Goal: Information Seeking & Learning: Learn about a topic

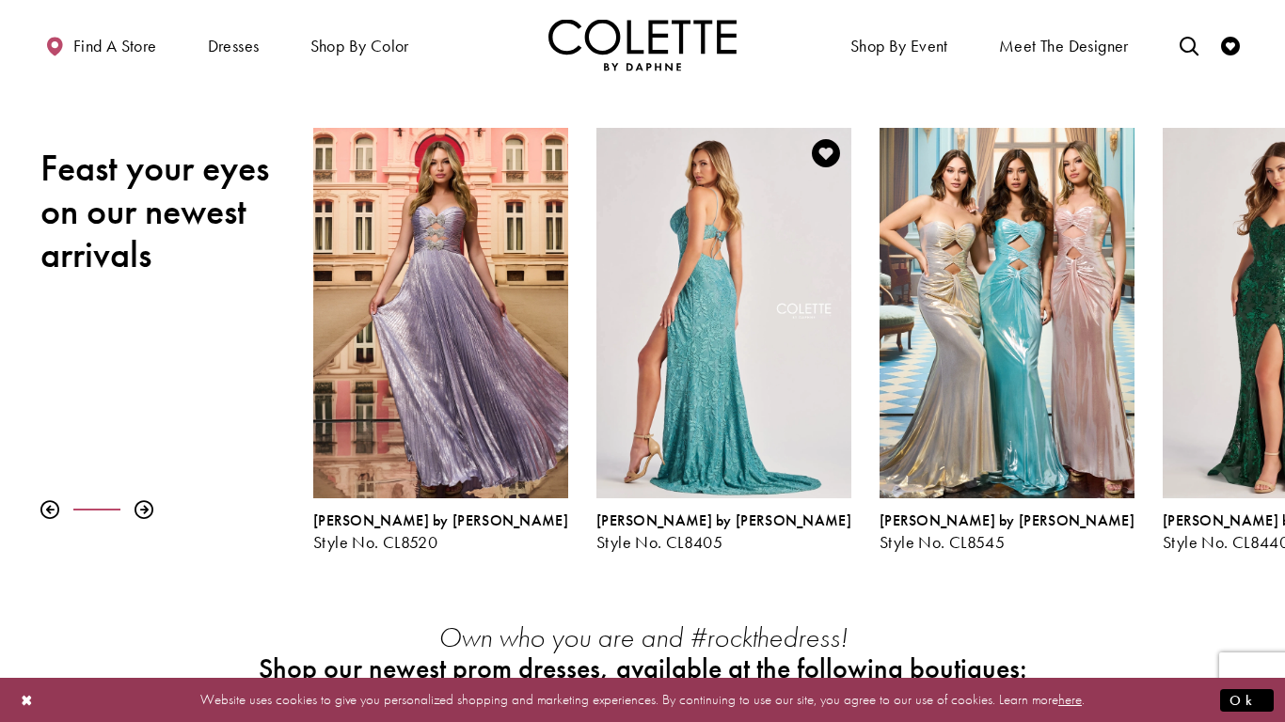
scroll to position [211, 0]
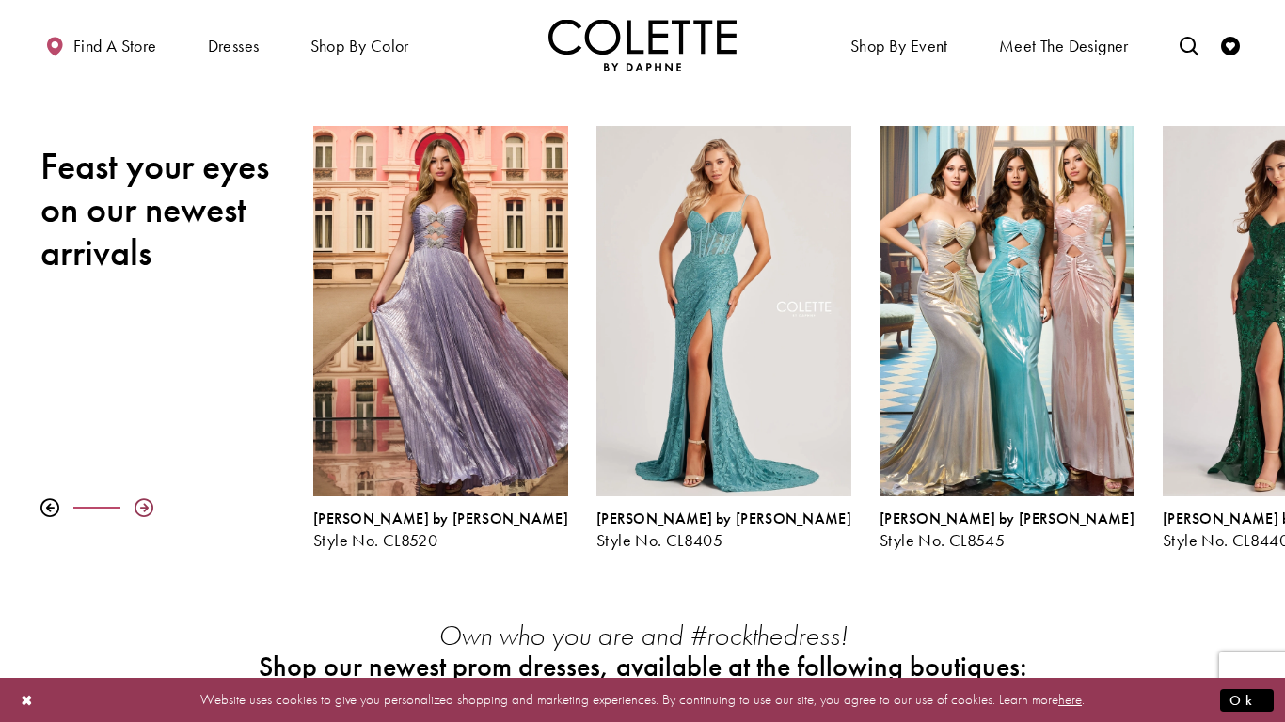
click at [143, 512] on div at bounding box center [143, 507] width 19 height 19
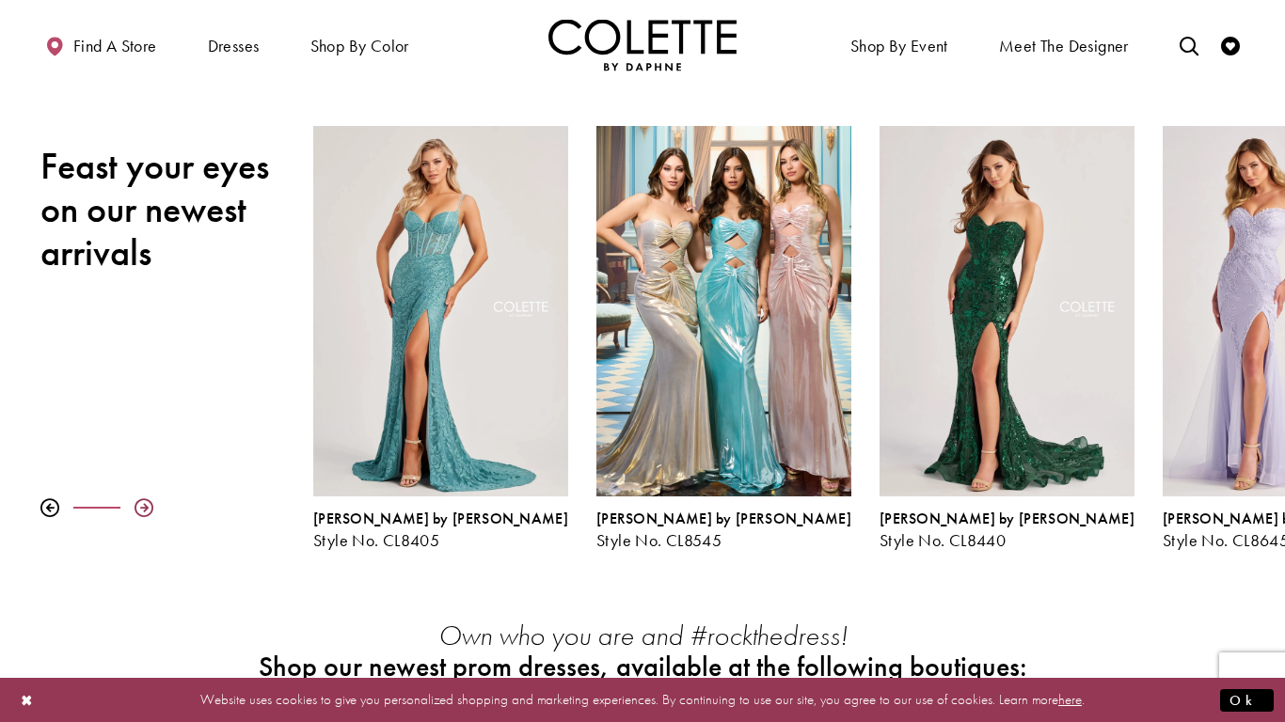
click at [143, 512] on div at bounding box center [143, 507] width 19 height 19
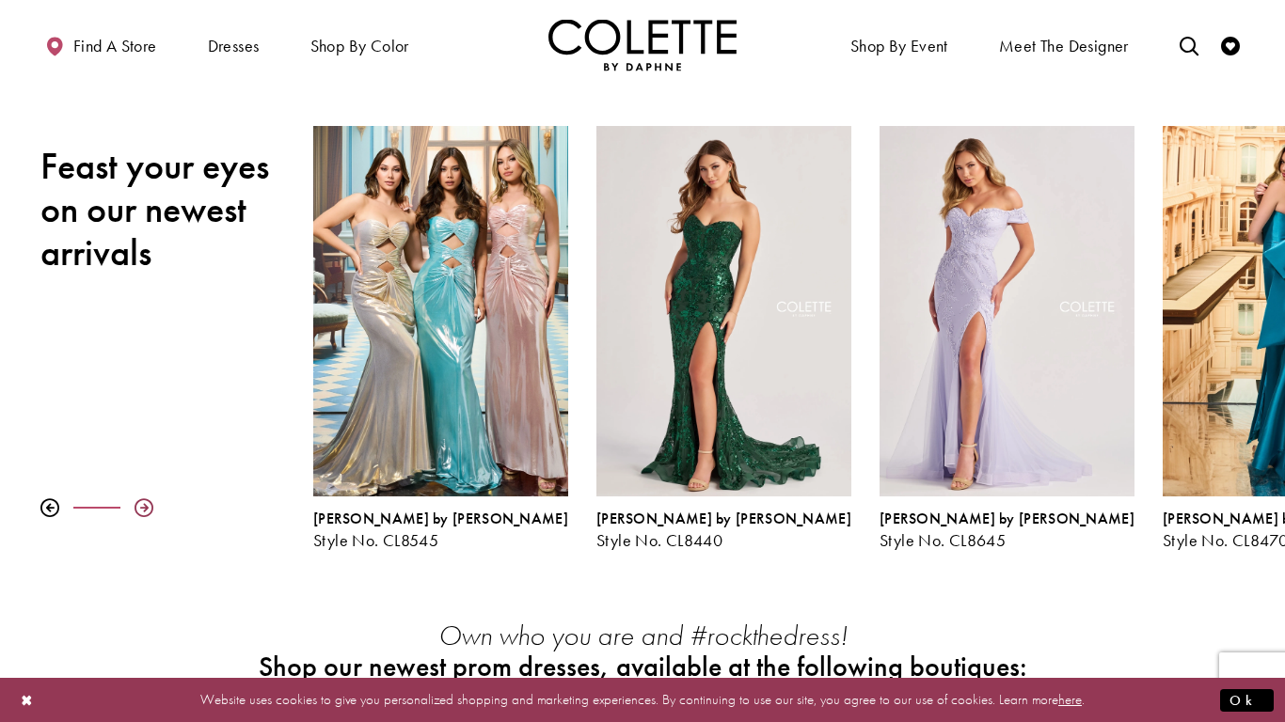
click at [143, 512] on div at bounding box center [143, 507] width 19 height 19
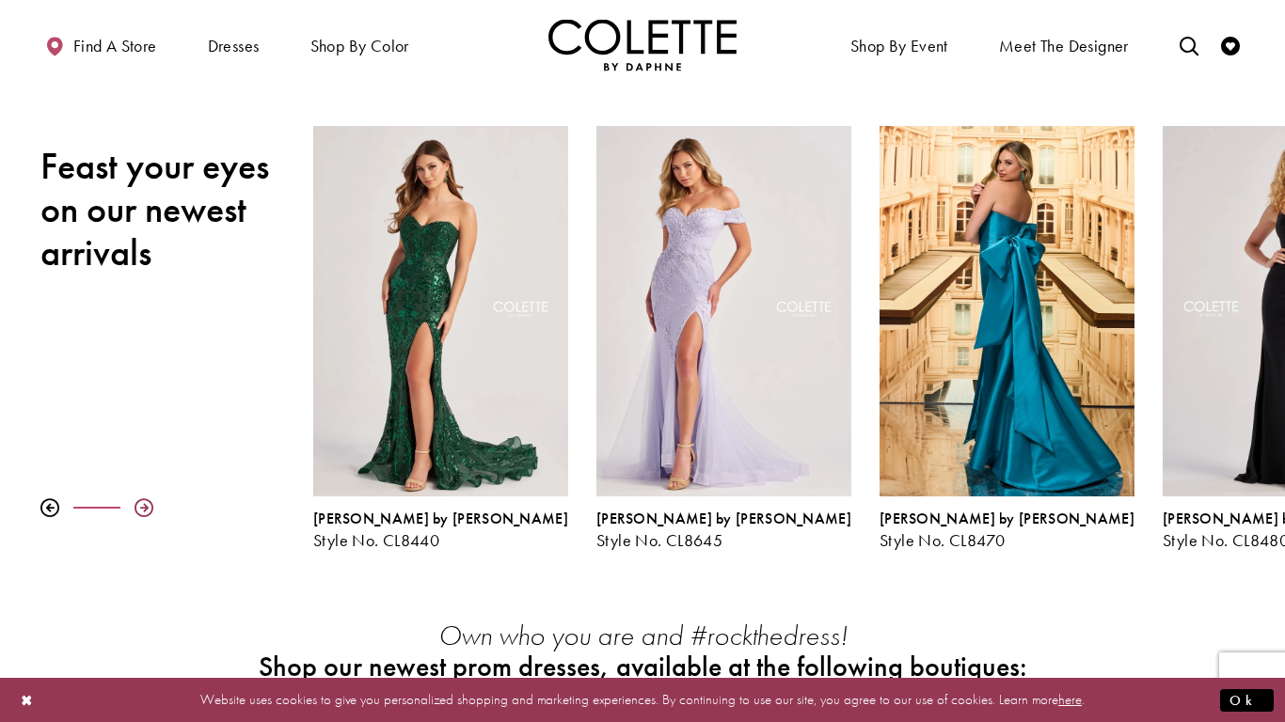
click at [145, 514] on div at bounding box center [143, 507] width 19 height 19
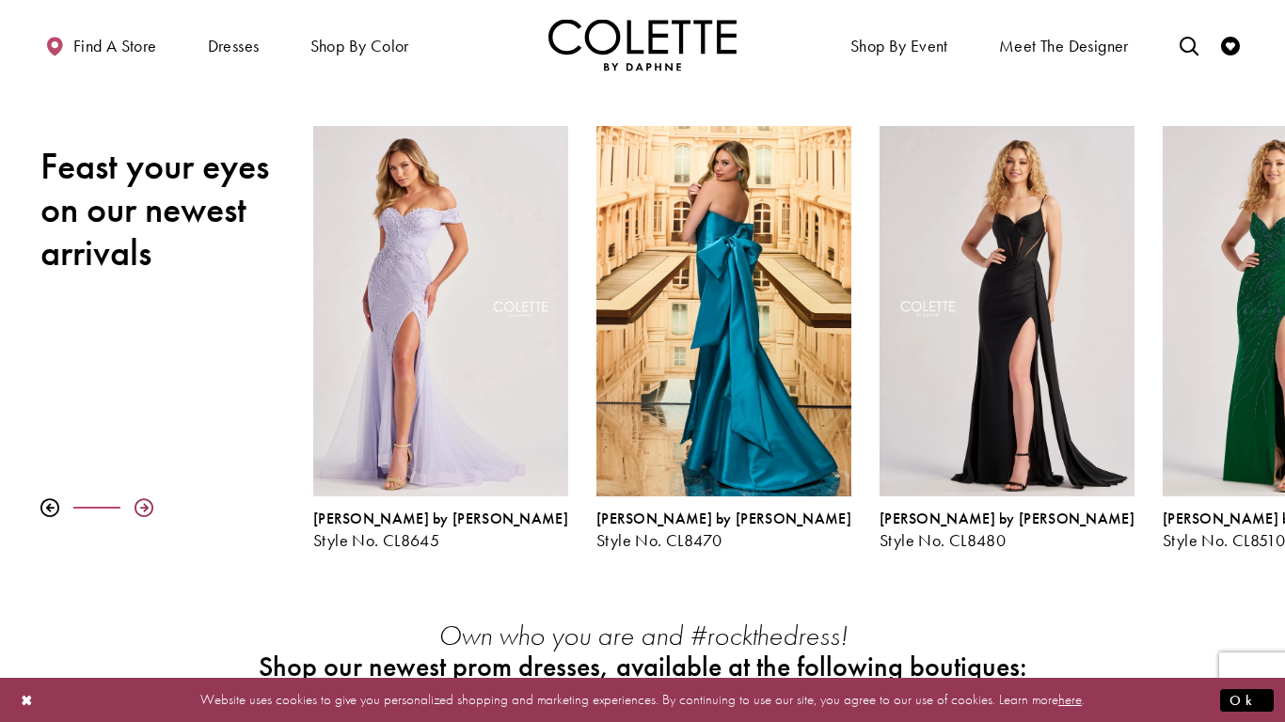
click at [144, 515] on div at bounding box center [143, 507] width 19 height 19
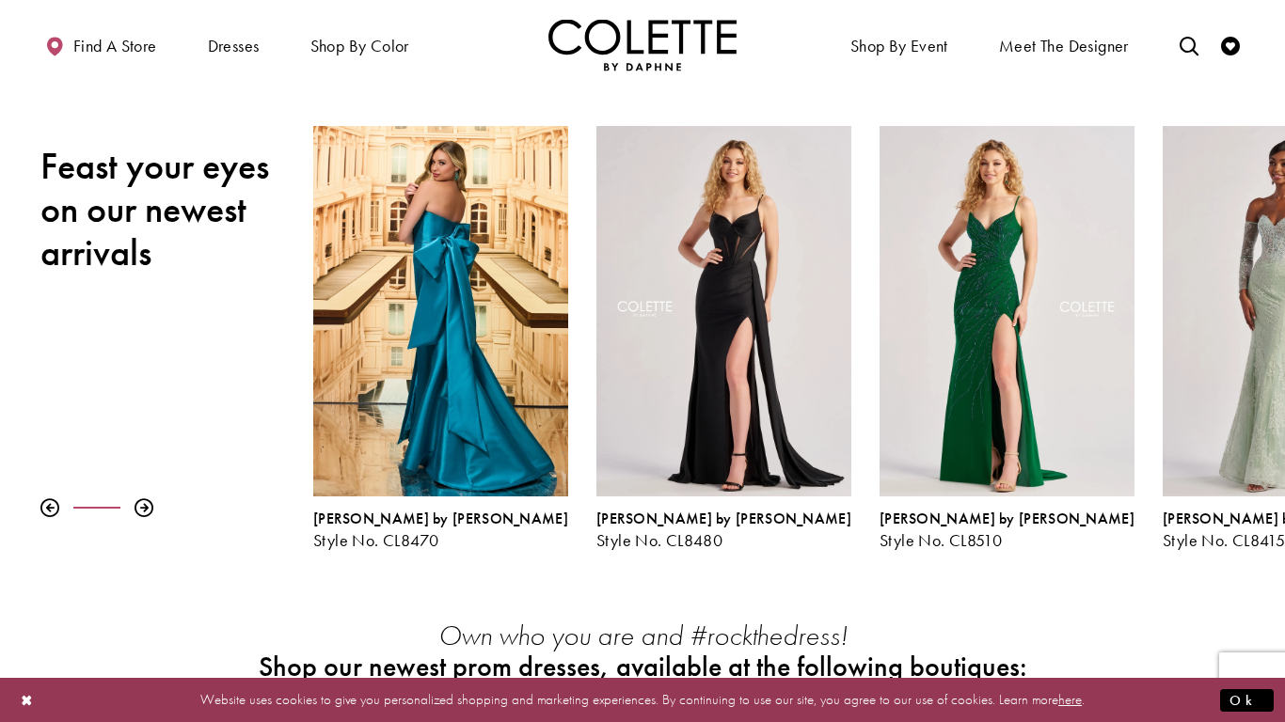
click at [138, 519] on div "Pause autoplay Previous Slide Next Slide 0 1 2 3 4 5 6 7 8 9 [PERSON_NAME] by […" at bounding box center [642, 338] width 1285 height 424
click at [137, 511] on div at bounding box center [143, 507] width 19 height 19
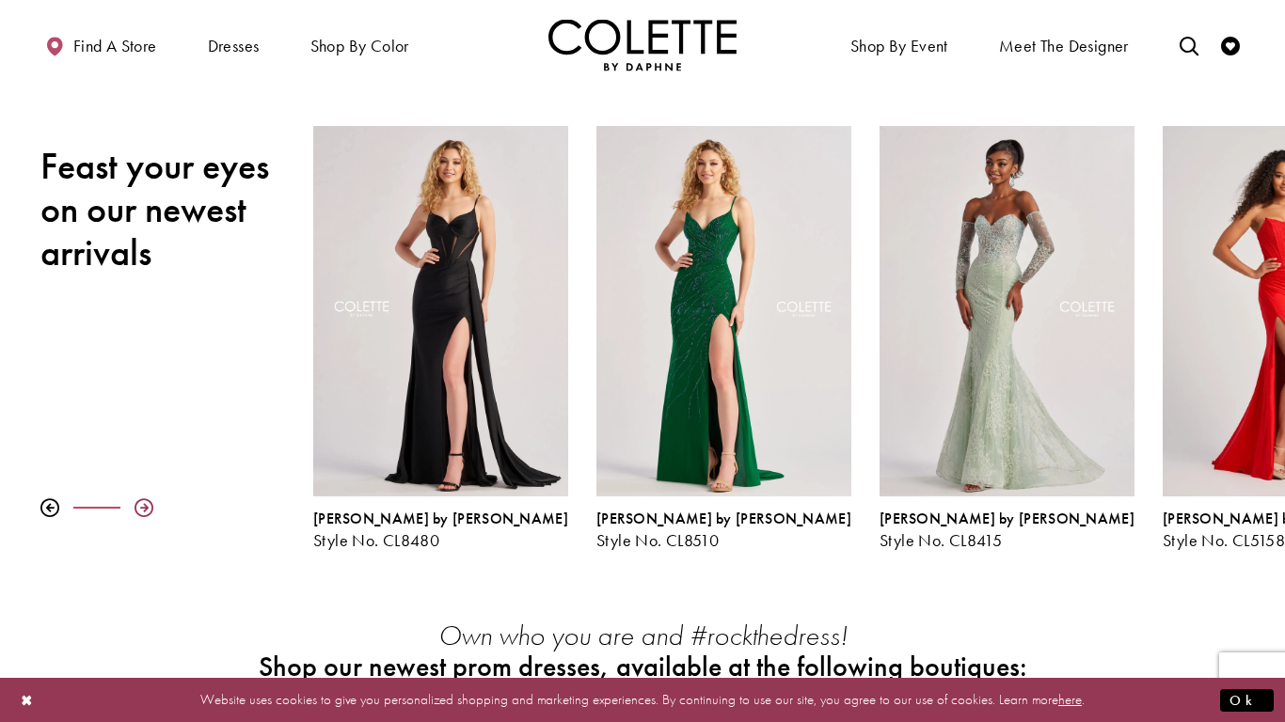
click at [136, 507] on div at bounding box center [143, 507] width 19 height 19
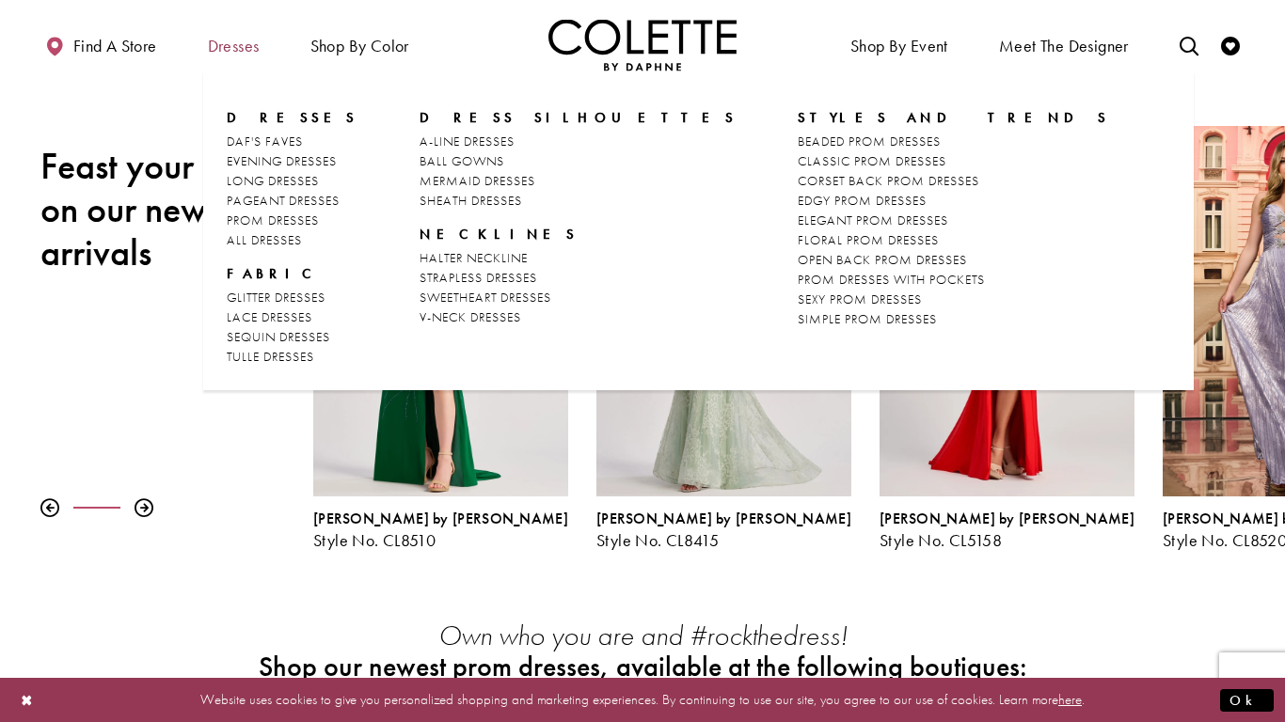
click at [233, 49] on span "Dresses" at bounding box center [234, 46] width 52 height 19
click at [249, 215] on span "PROM DRESSES" at bounding box center [273, 220] width 92 height 17
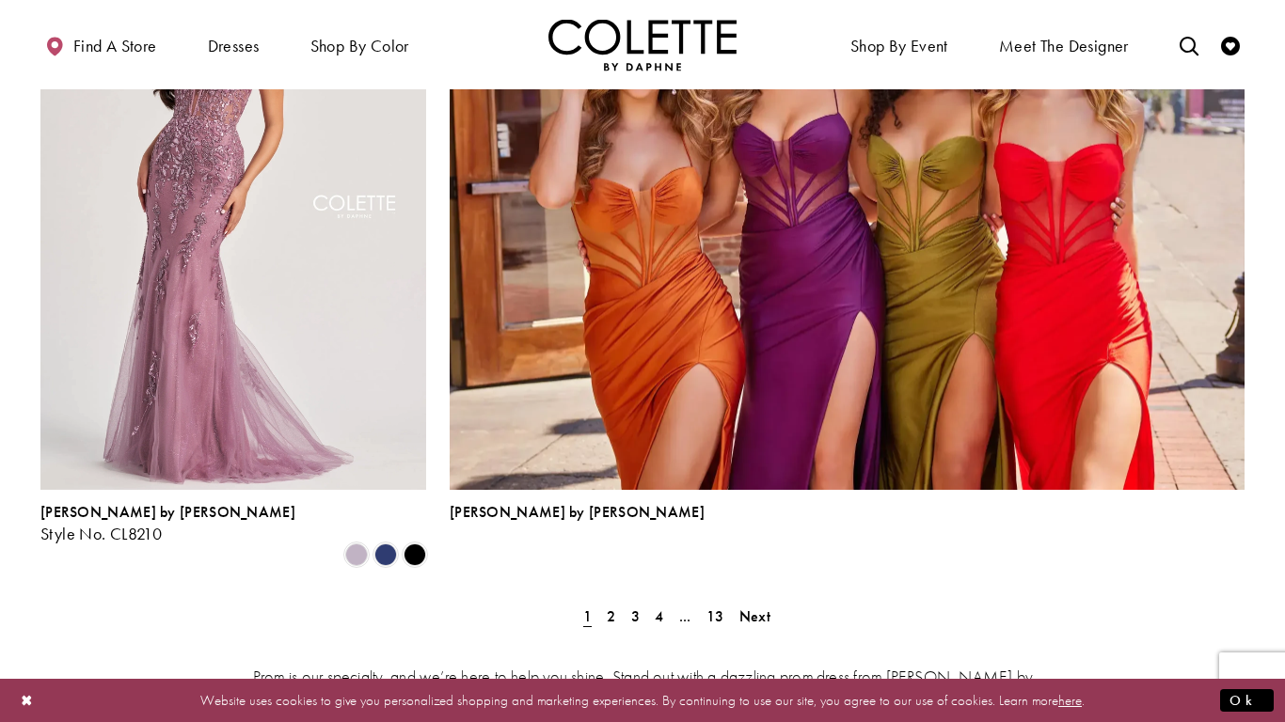
scroll to position [4118, 0]
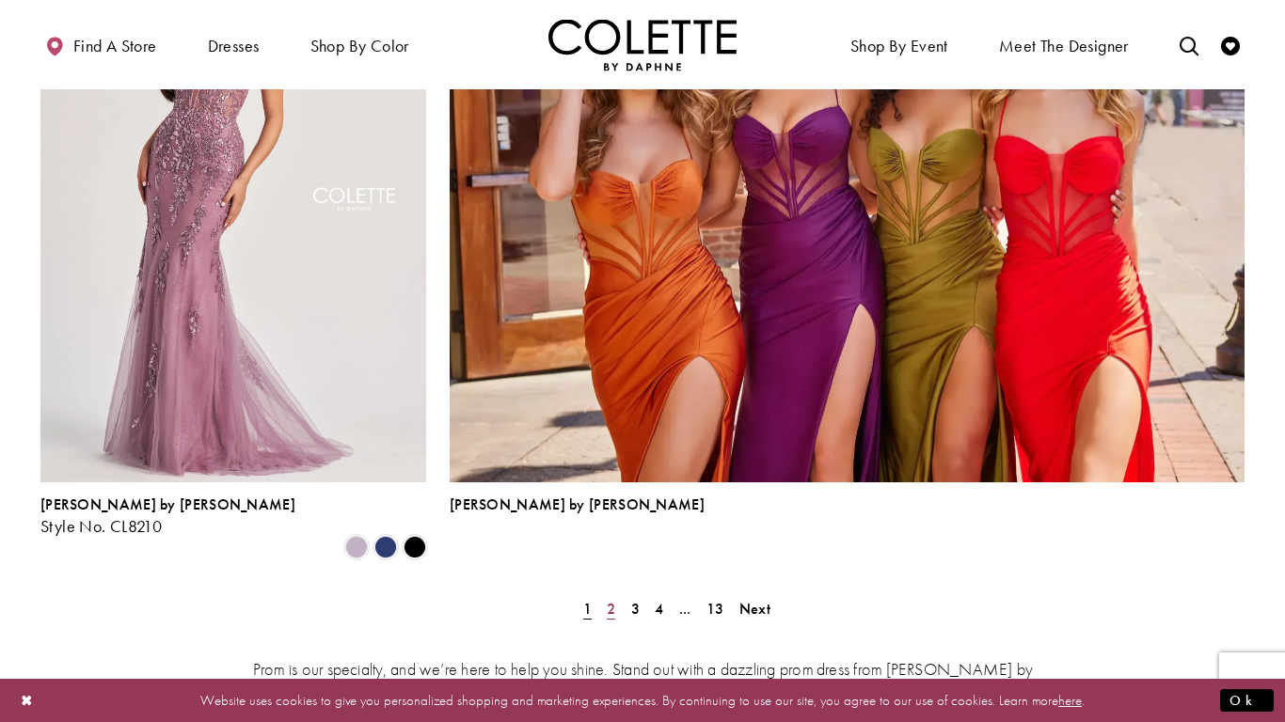
click at [608, 599] on span "2" at bounding box center [611, 609] width 8 height 20
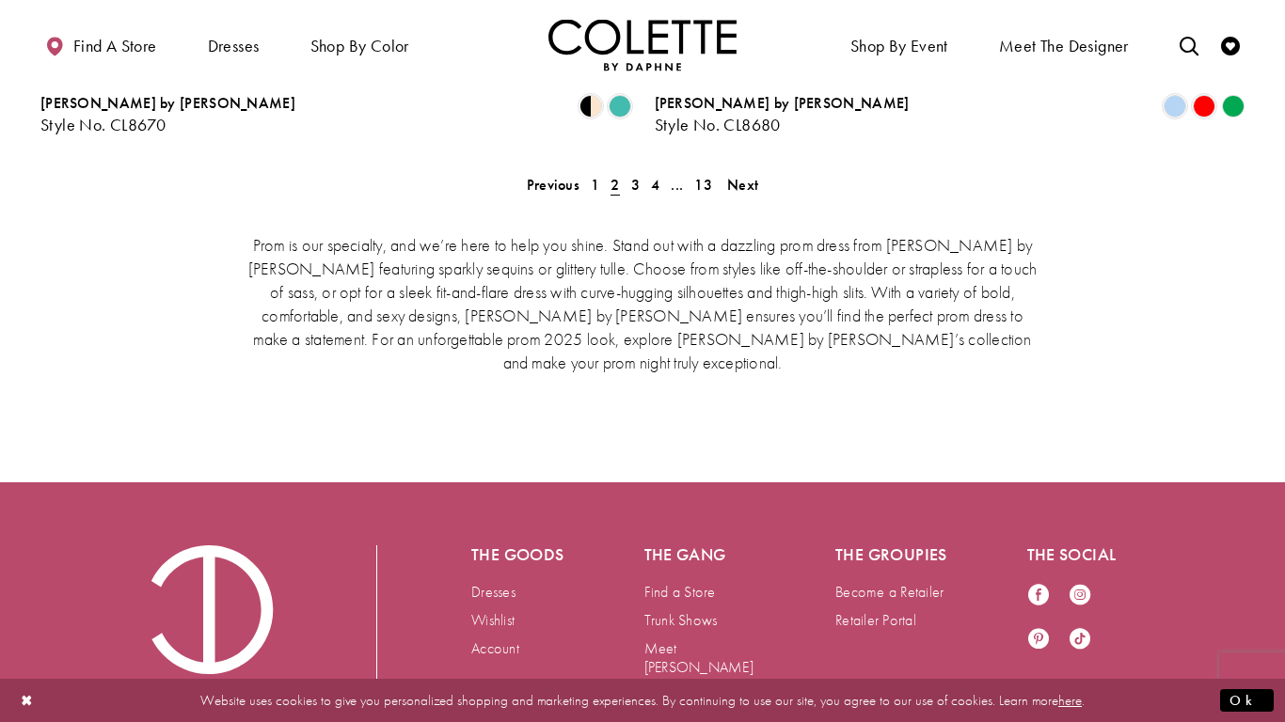
scroll to position [4122, 0]
click at [631, 176] on span "3" at bounding box center [635, 186] width 8 height 20
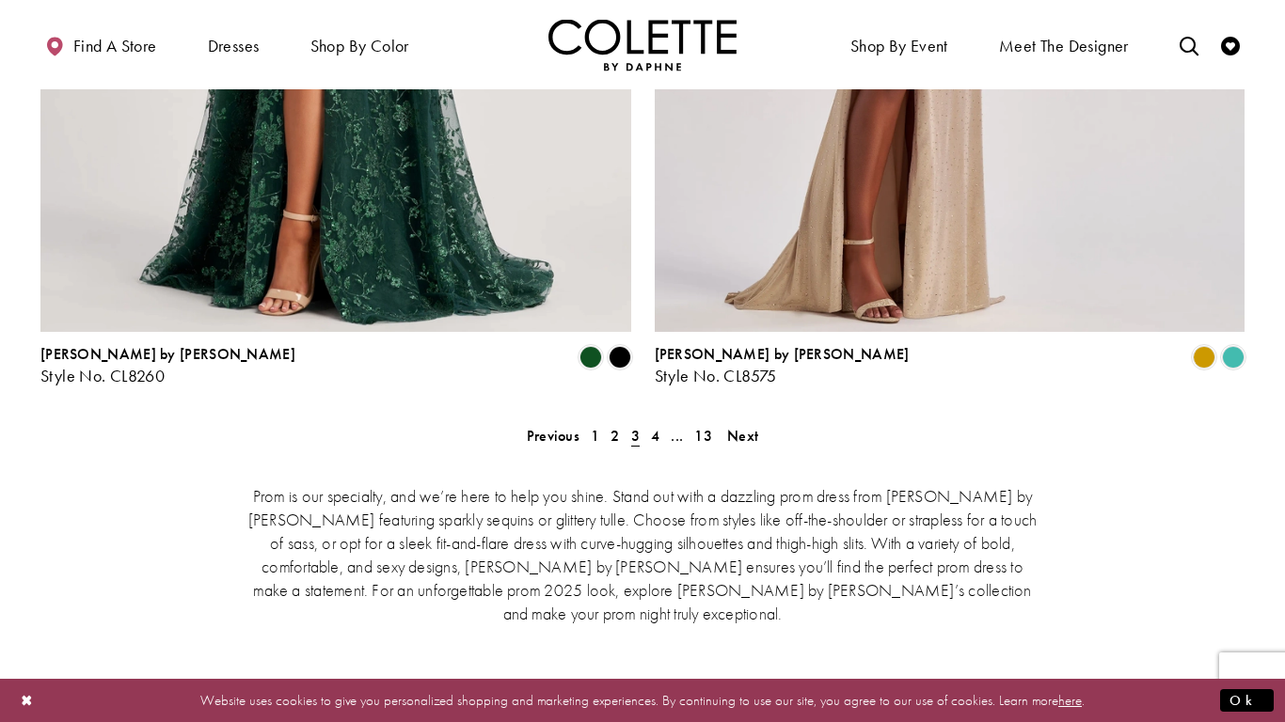
scroll to position [3877, 0]
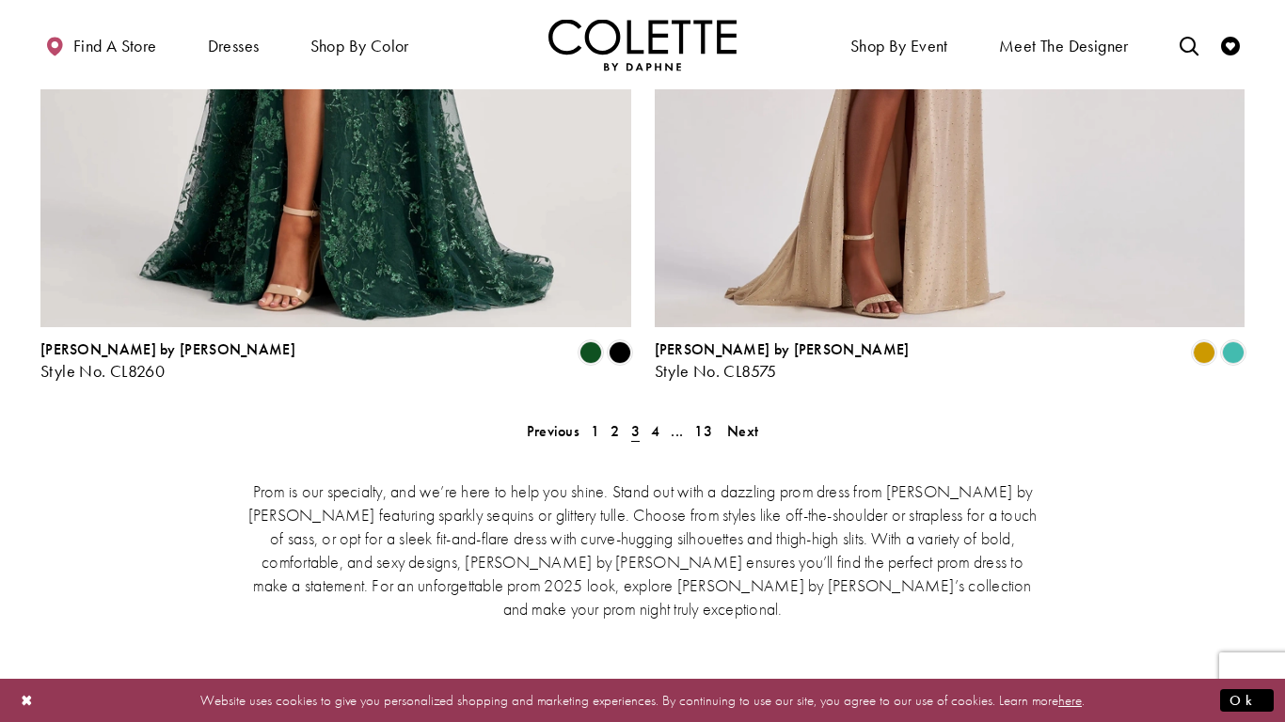
click at [652, 439] on div "Prom is our specialty, and we’re here to help you shine. Stand out with a dazzl…" at bounding box center [642, 548] width 1204 height 219
click at [656, 421] on span "4" at bounding box center [655, 431] width 8 height 20
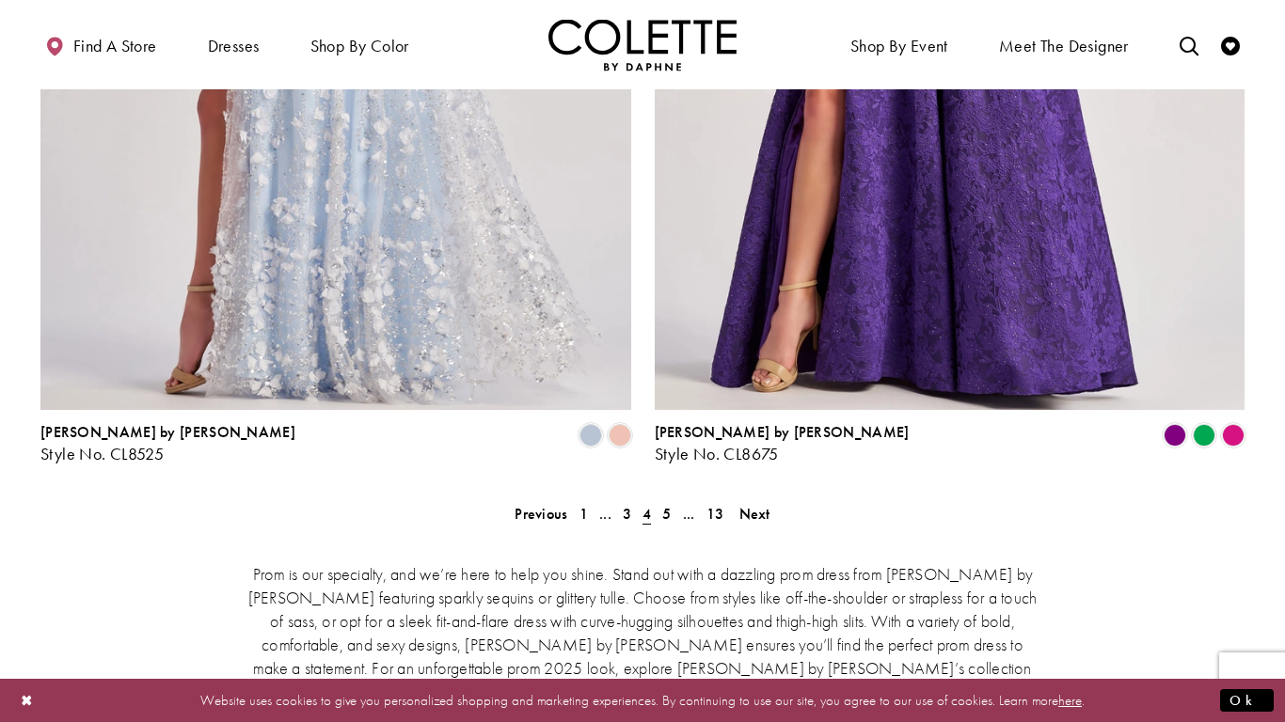
scroll to position [3802, 0]
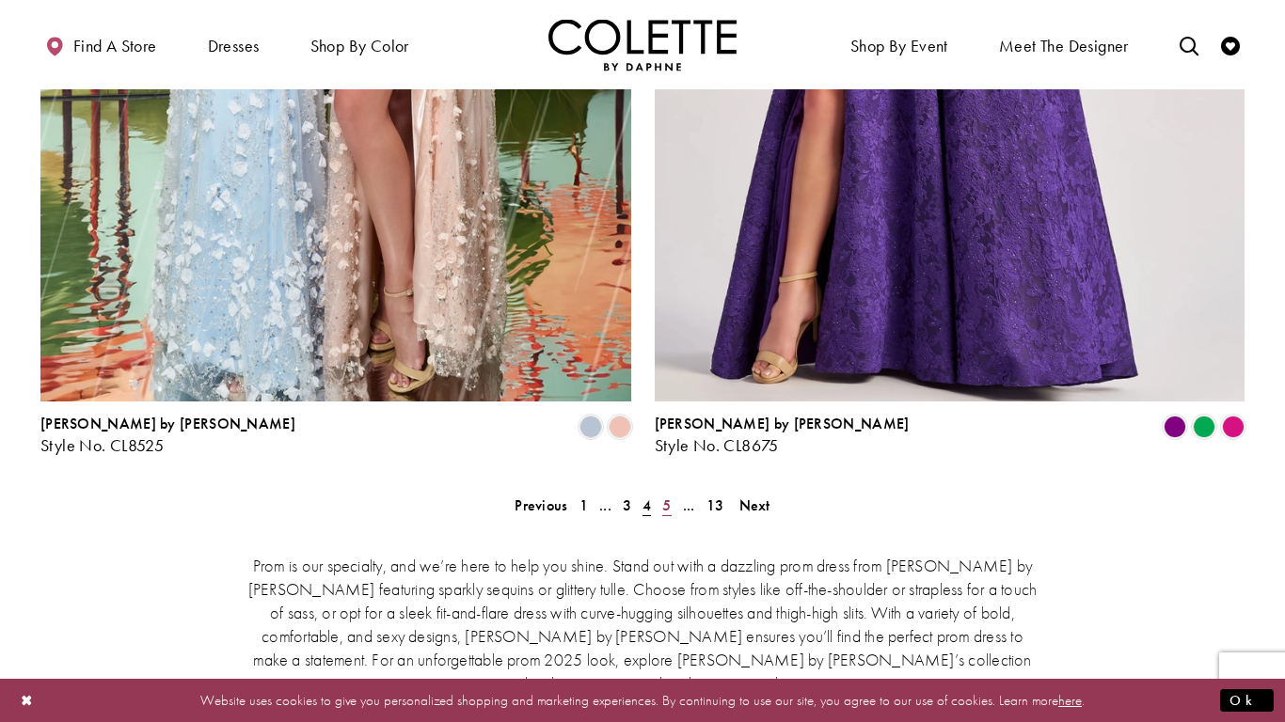
click at [659, 492] on link "5" at bounding box center [666, 505] width 20 height 27
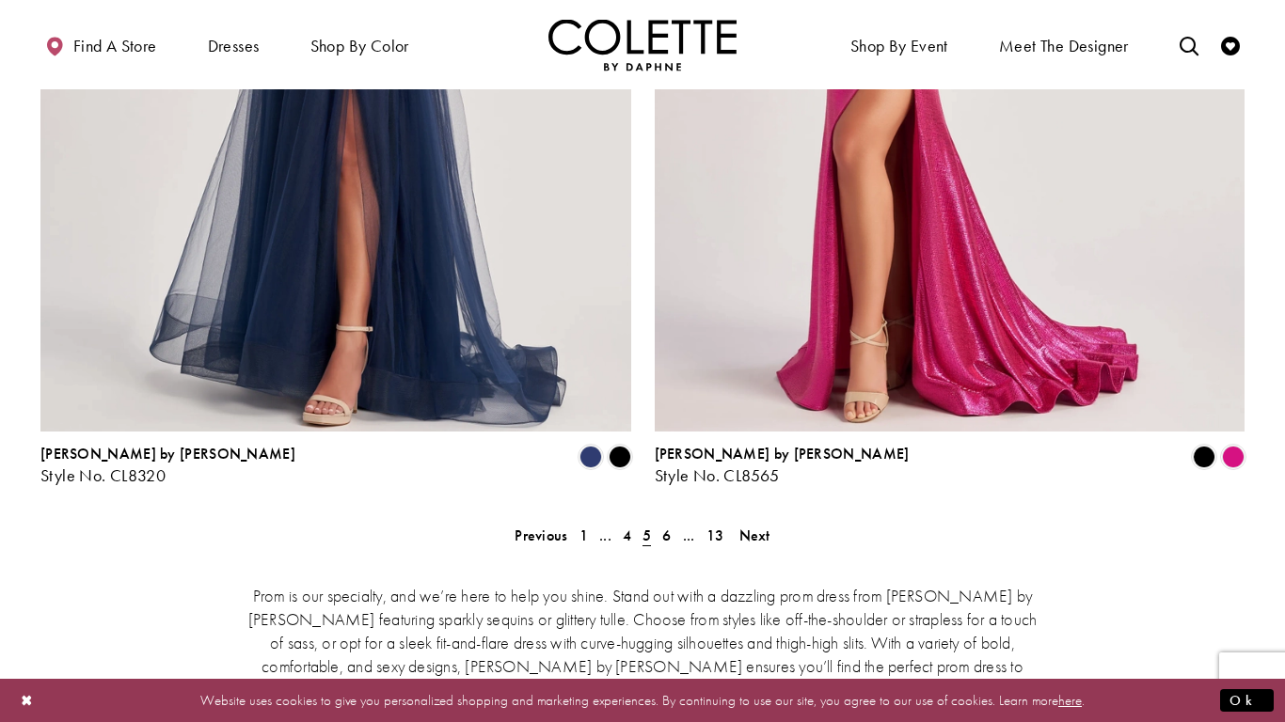
scroll to position [3770, 0]
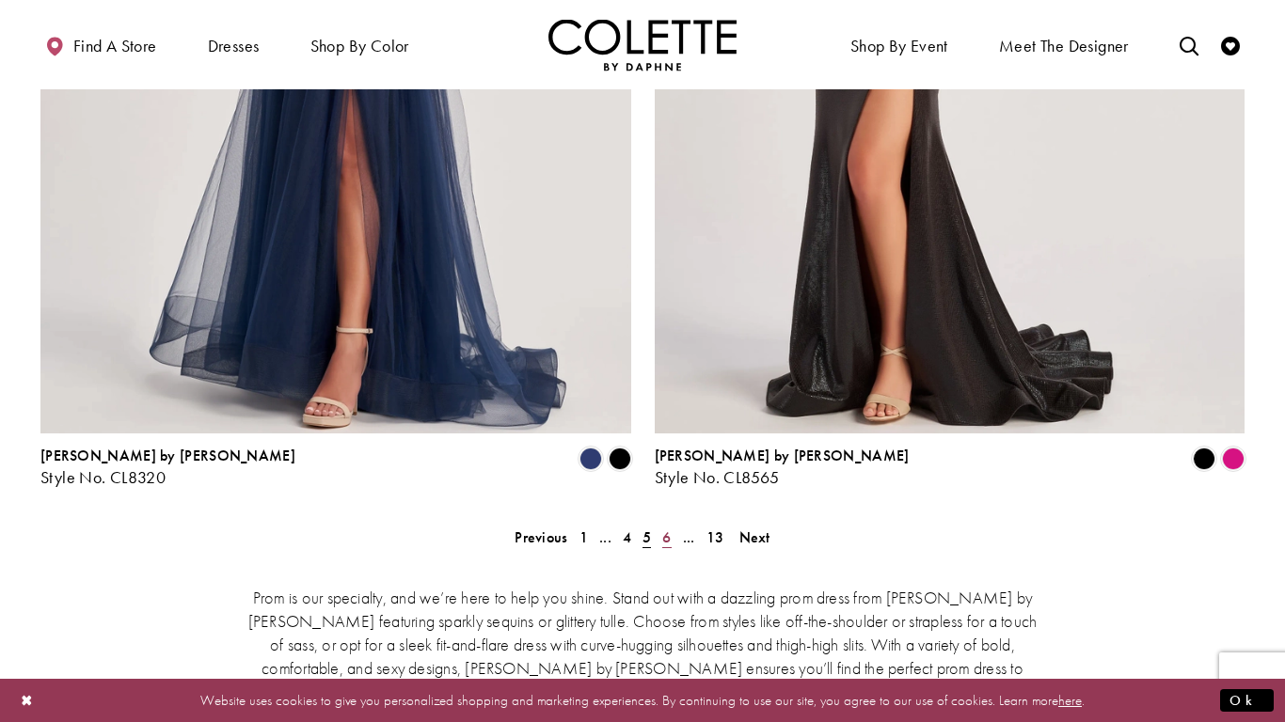
click at [669, 528] on span "6" at bounding box center [666, 538] width 8 height 20
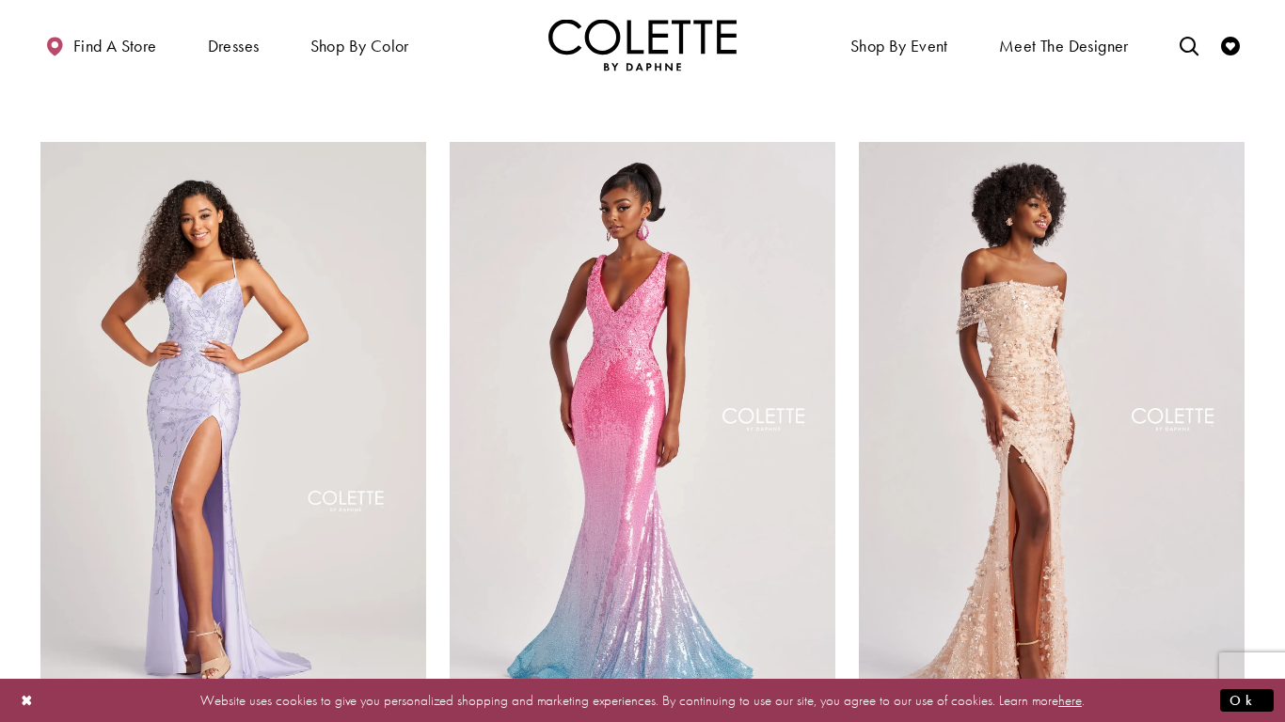
scroll to position [2516, 0]
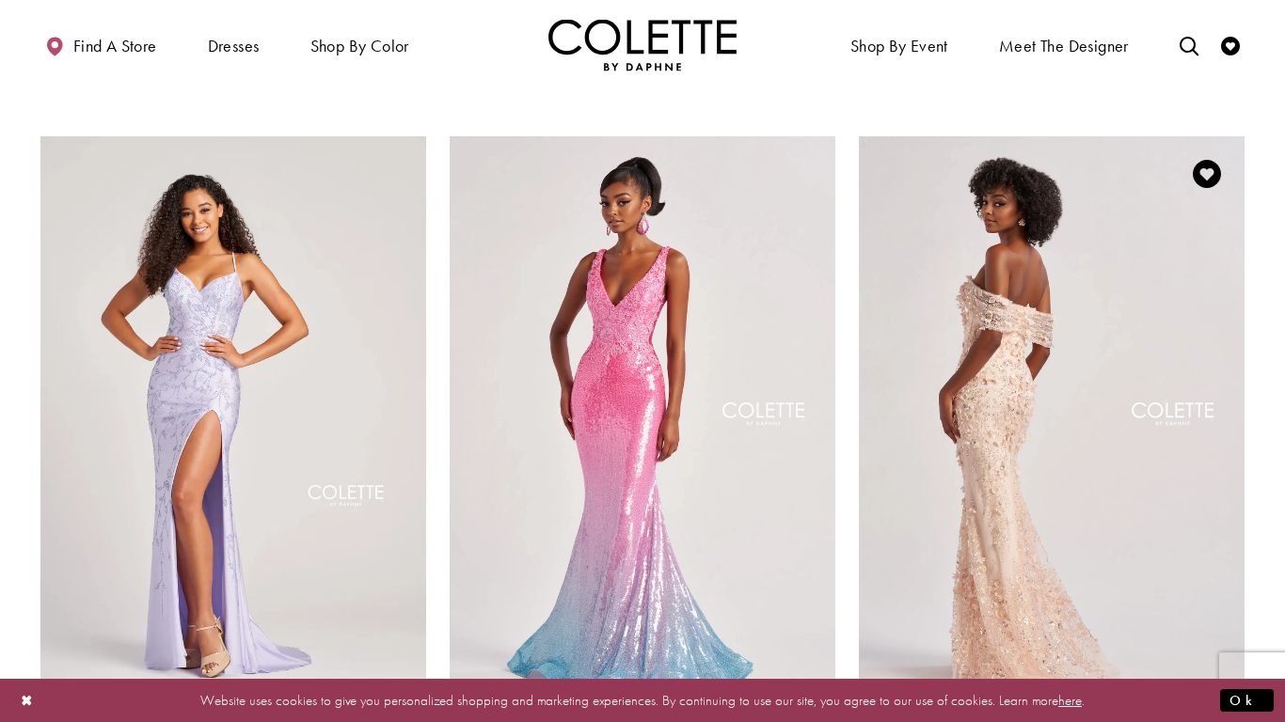
click at [904, 352] on img "Visit Colette by Daphne Style No. CL8530 Page" at bounding box center [1052, 416] width 386 height 561
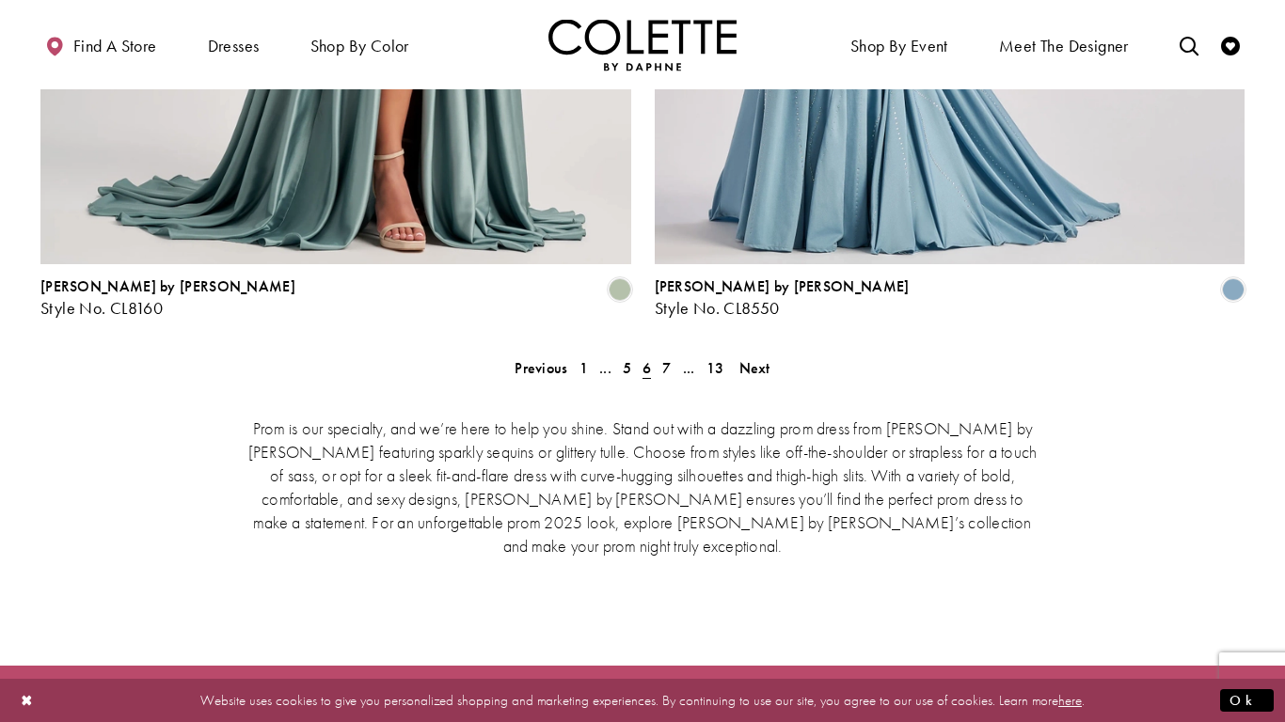
scroll to position [3952, 0]
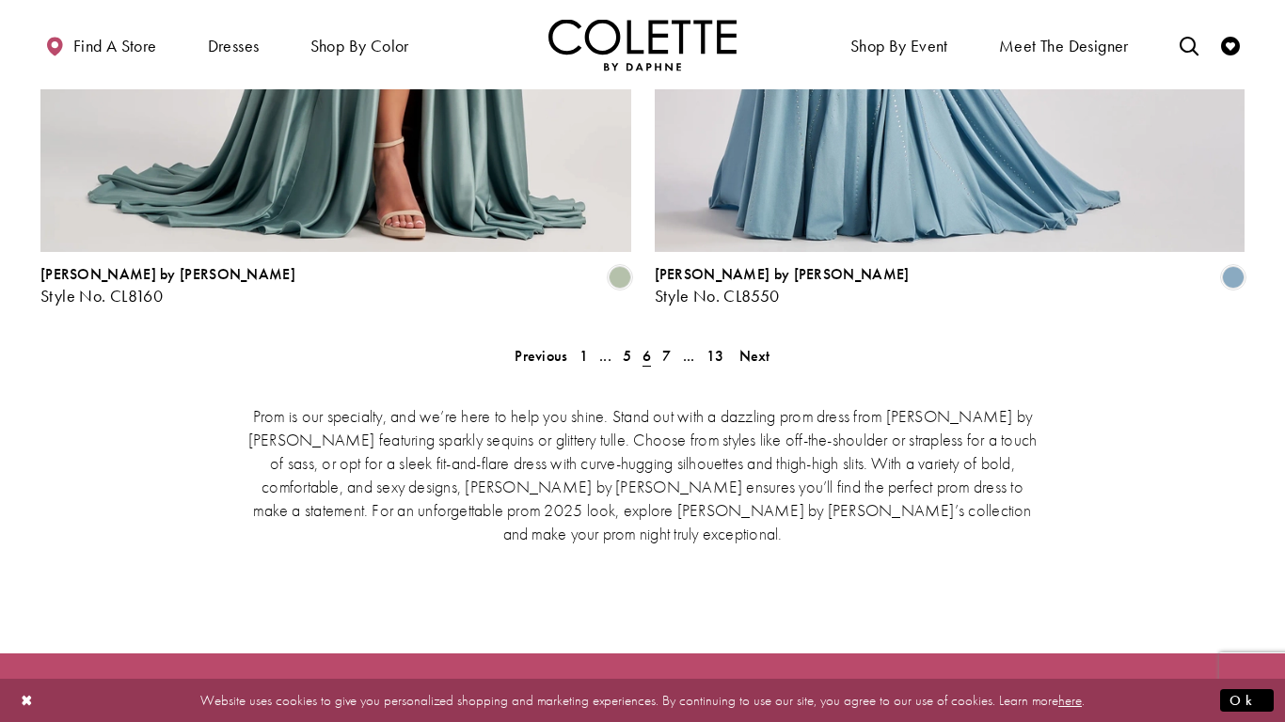
click at [664, 364] on div "Prom is our specialty, and we’re here to help you shine. Stand out with a dazzl…" at bounding box center [642, 473] width 1204 height 219
click at [664, 346] on span "7" at bounding box center [666, 356] width 8 height 20
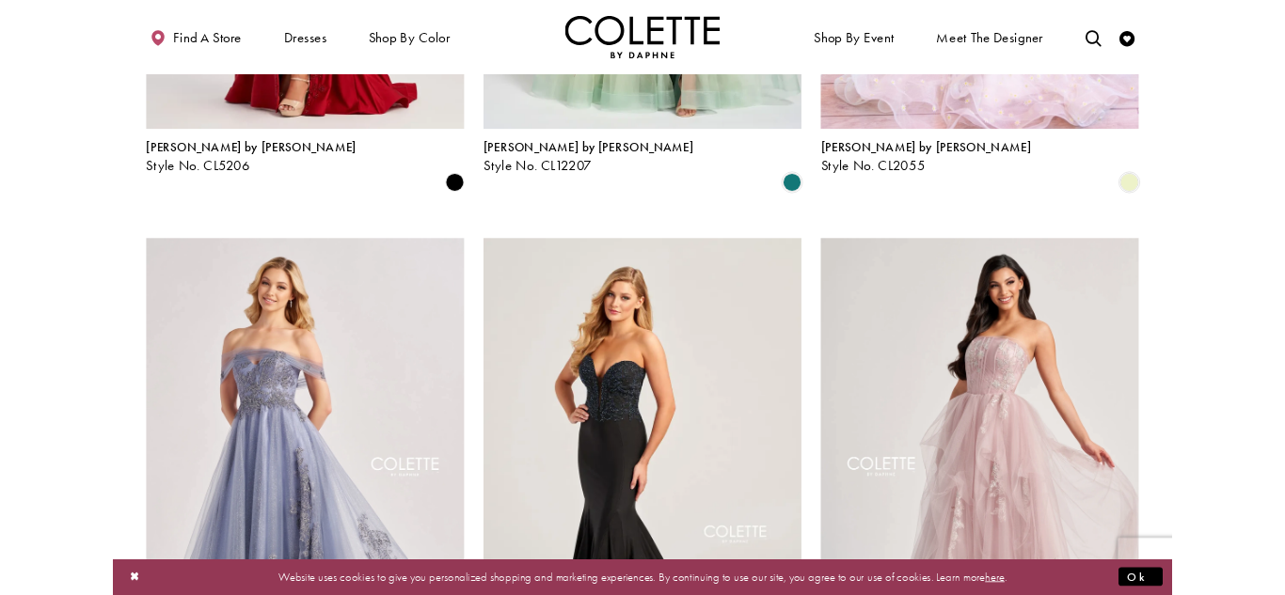
scroll to position [2368, 0]
